Goal: Navigation & Orientation: Find specific page/section

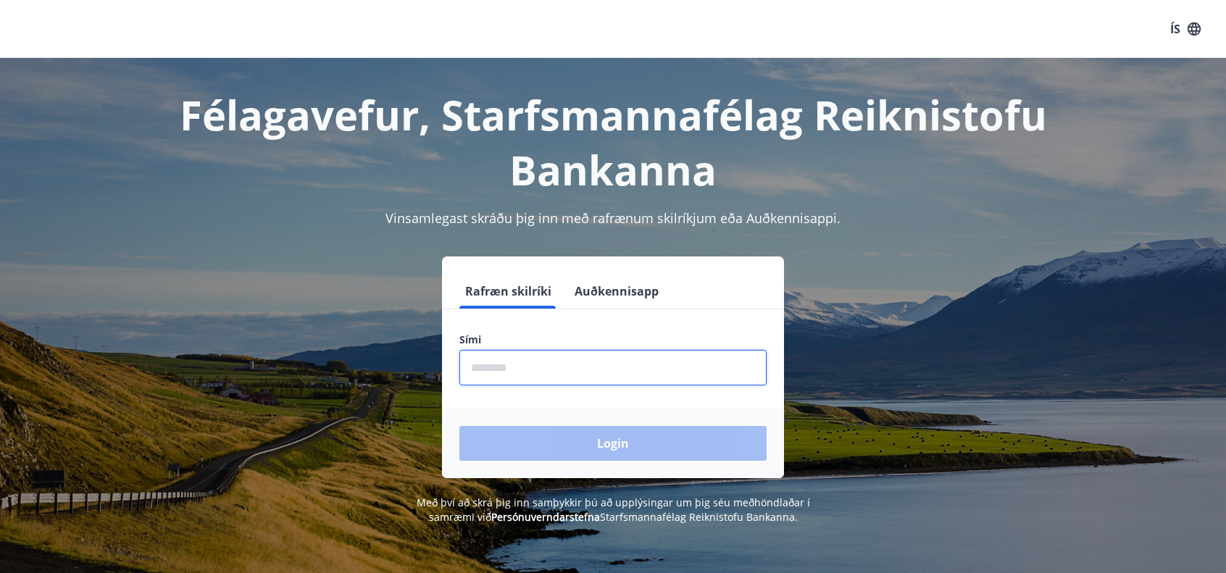
click at [601, 380] on input "phone" at bounding box center [612, 368] width 307 height 36
type input "********"
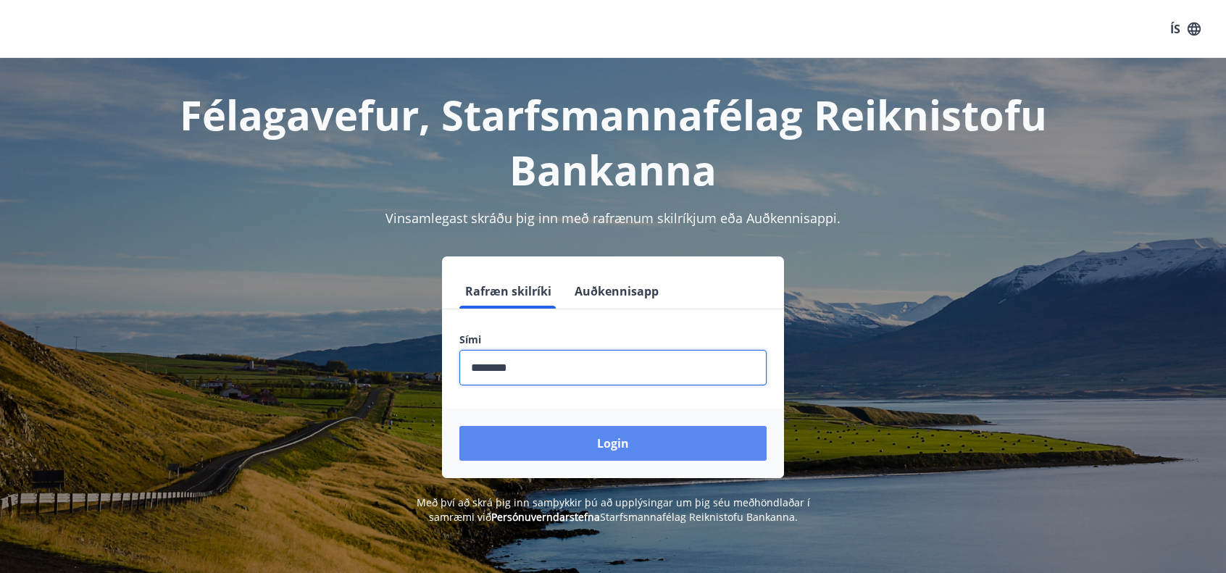
click at [578, 446] on button "Login" at bounding box center [612, 443] width 307 height 35
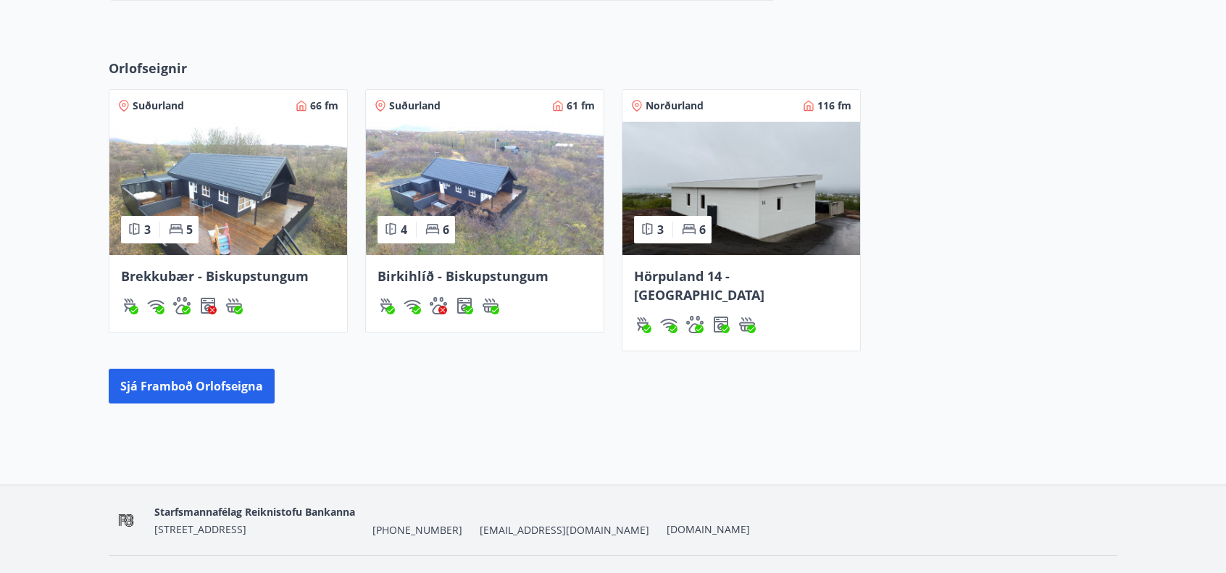
scroll to position [507, 0]
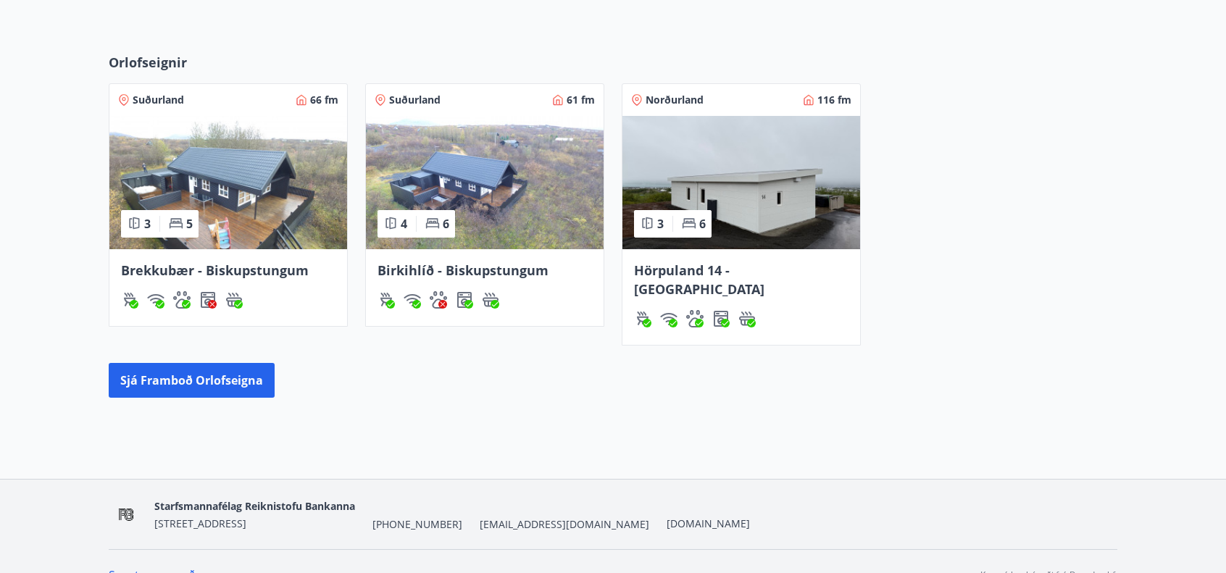
click at [201, 174] on img at bounding box center [228, 182] width 238 height 133
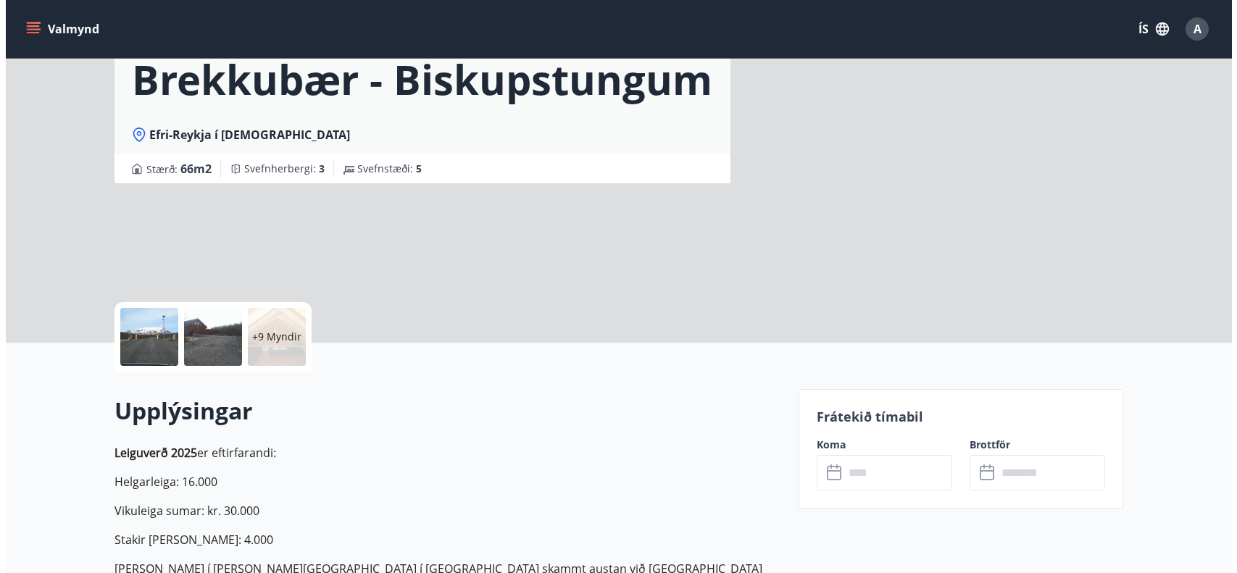
scroll to position [145, 0]
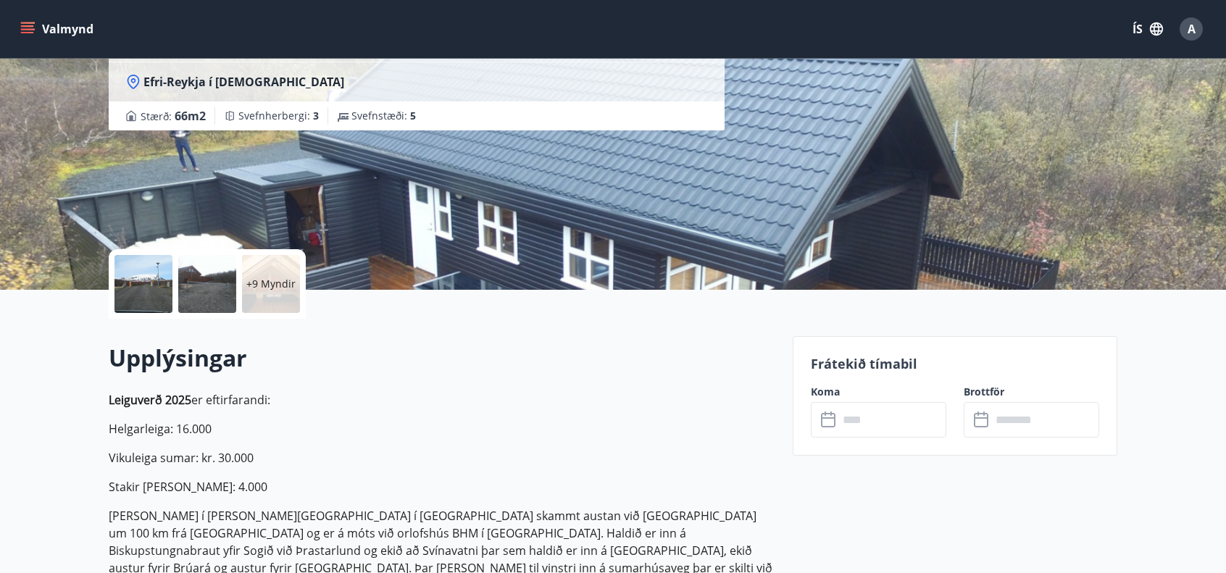
click at [184, 271] on div at bounding box center [207, 284] width 58 height 58
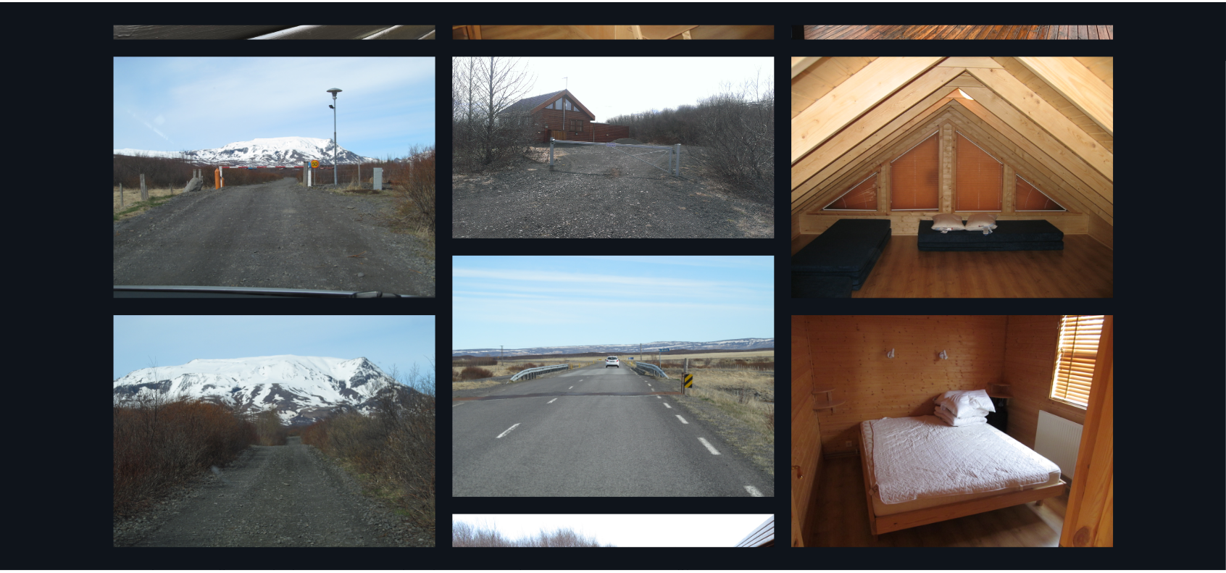
scroll to position [0, 0]
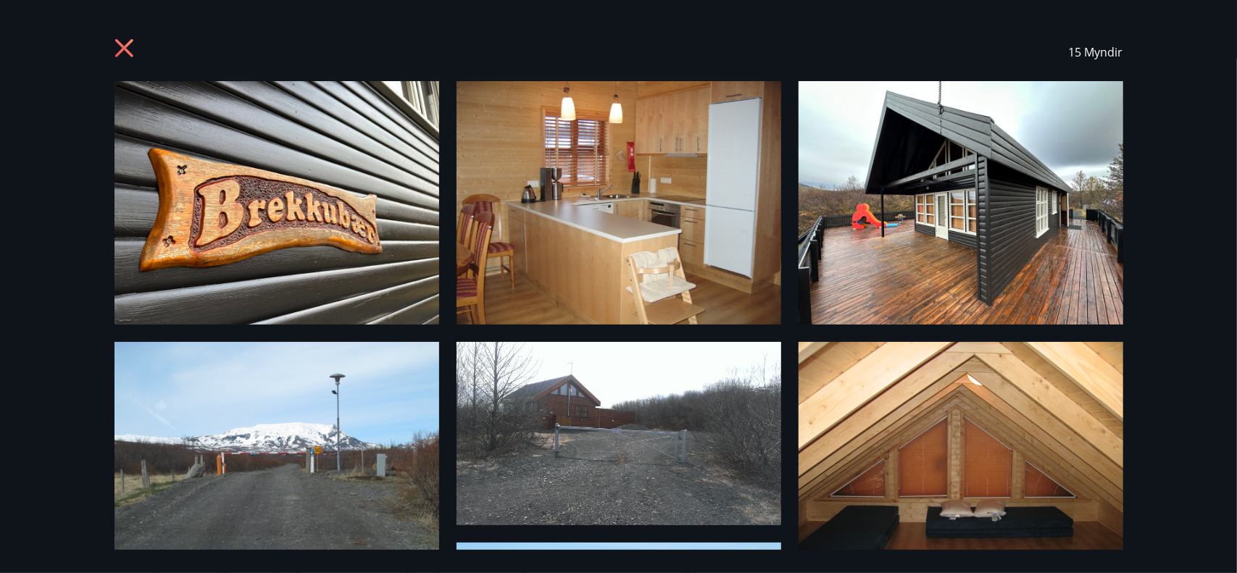
click at [114, 48] on icon at bounding box center [125, 49] width 23 height 23
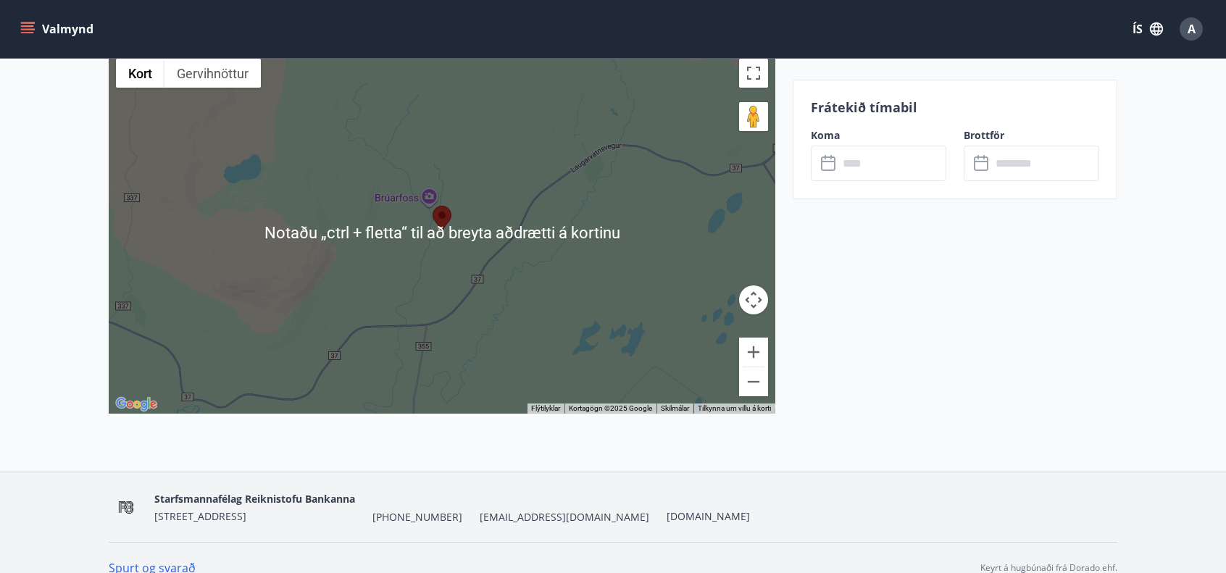
scroll to position [2354, 0]
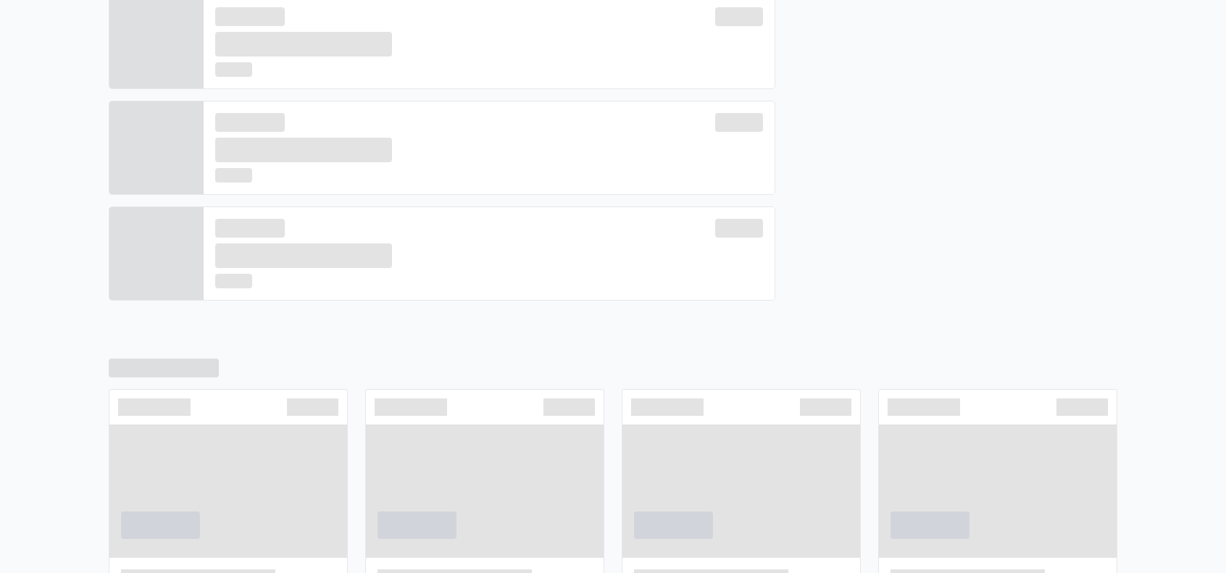
scroll to position [515, 0]
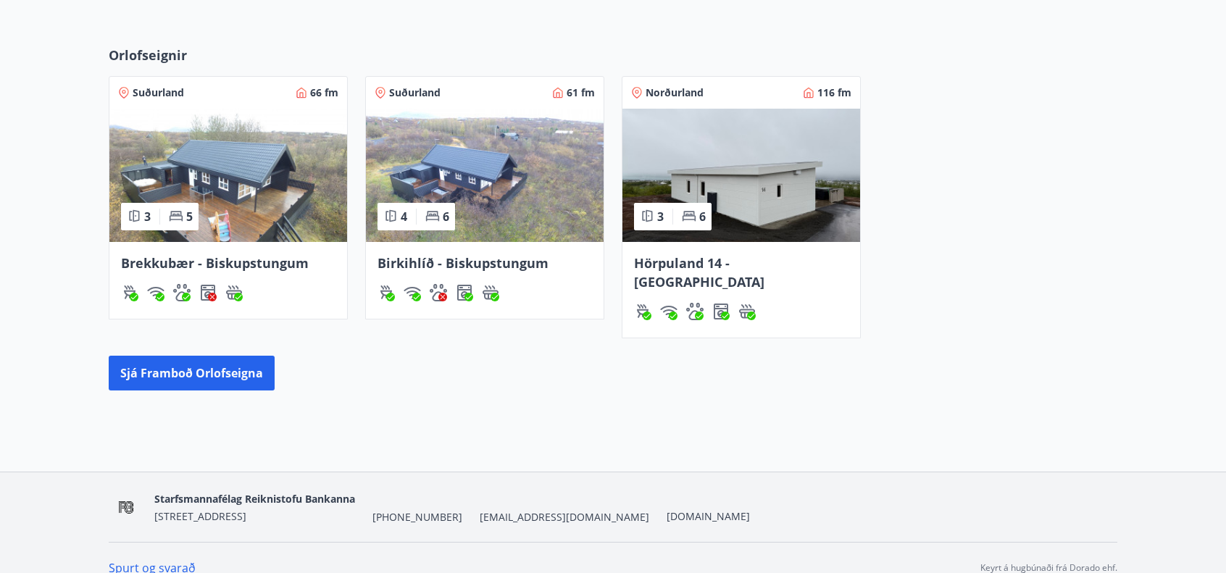
click at [751, 167] on img at bounding box center [741, 175] width 238 height 133
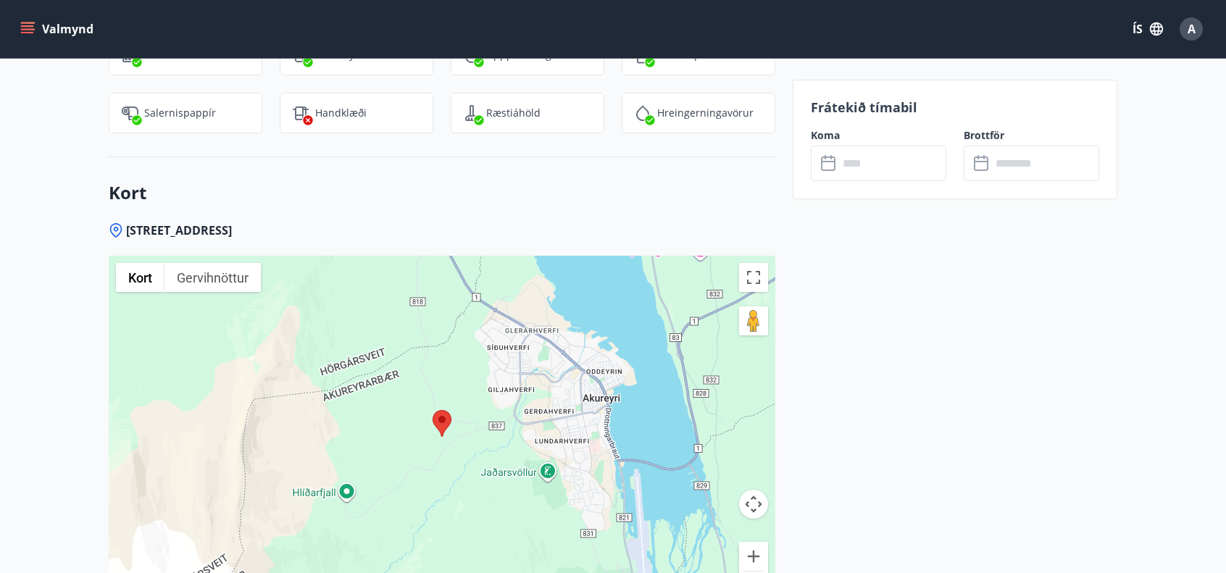
scroll to position [2464, 0]
